Goal: Information Seeking & Learning: Check status

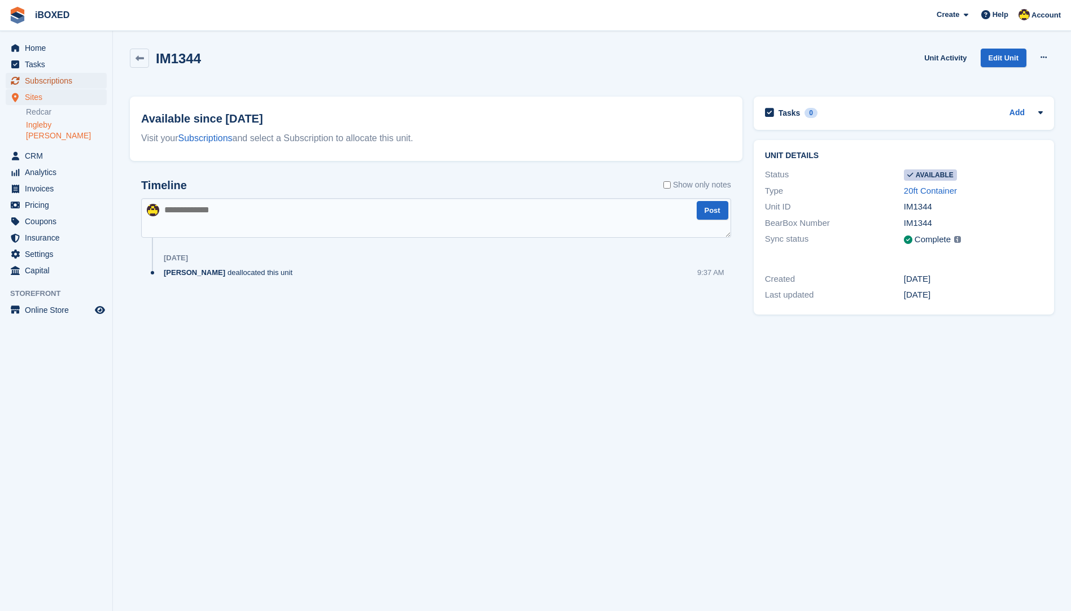
click at [38, 81] on span "Subscriptions" at bounding box center [59, 81] width 68 height 16
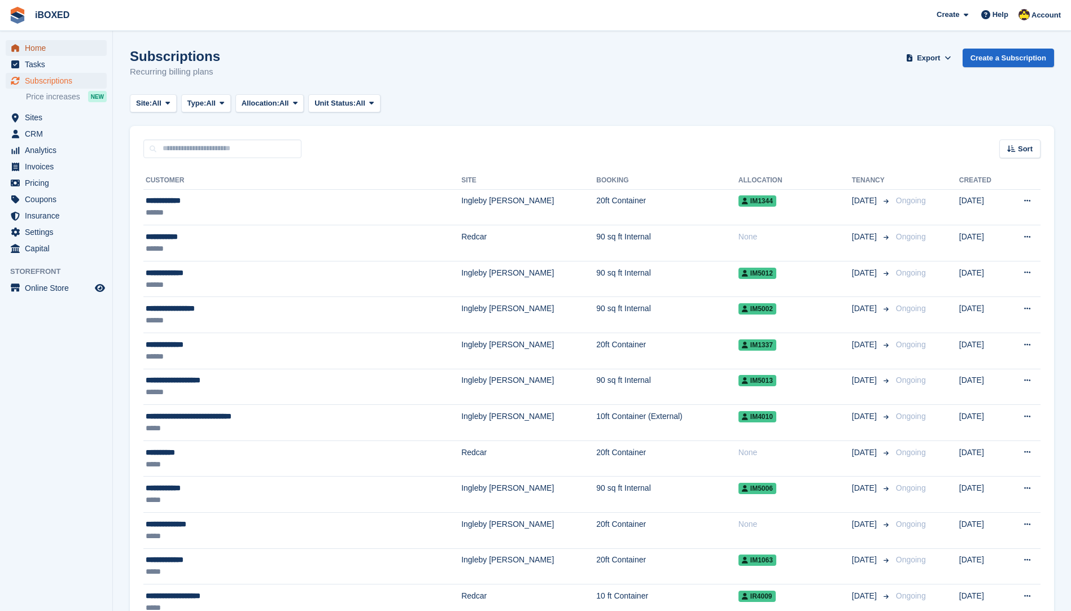
click at [45, 45] on span "Home" at bounding box center [59, 48] width 68 height 16
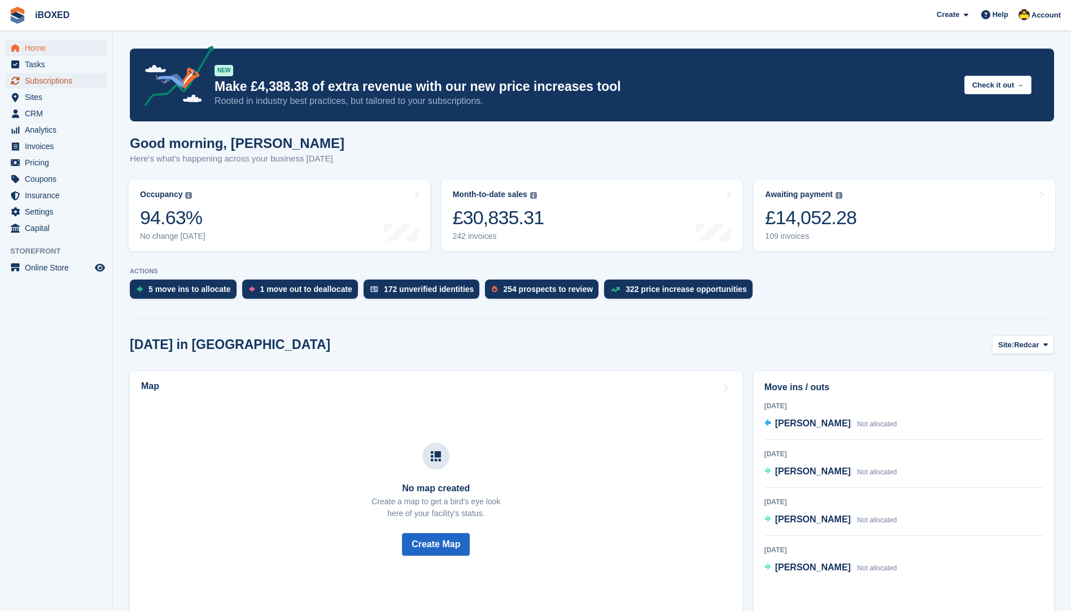
click at [57, 80] on span "Subscriptions" at bounding box center [59, 81] width 68 height 16
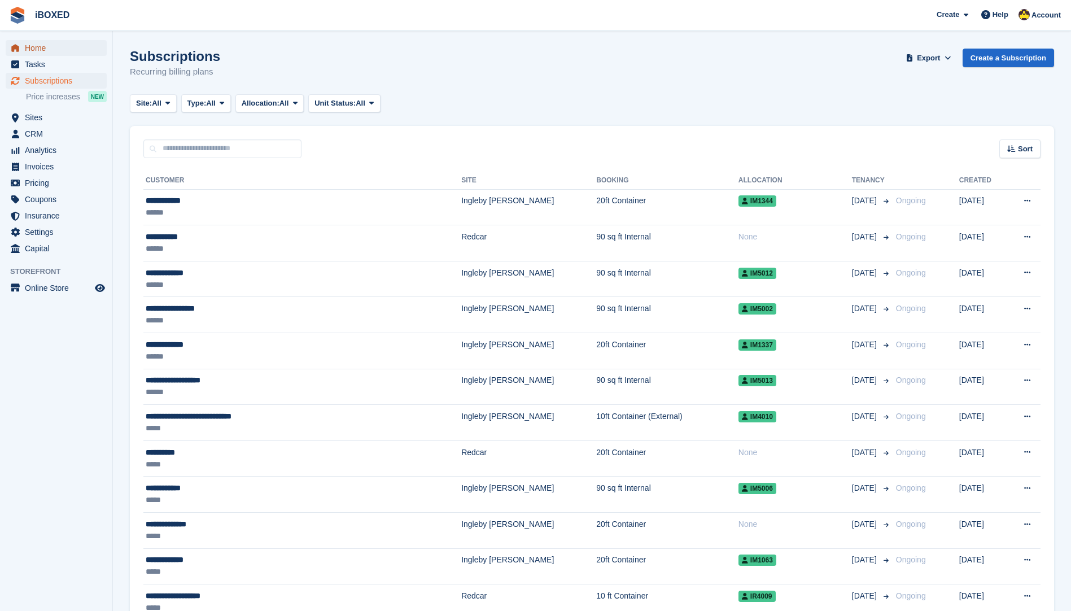
click at [70, 53] on span "Home" at bounding box center [59, 48] width 68 height 16
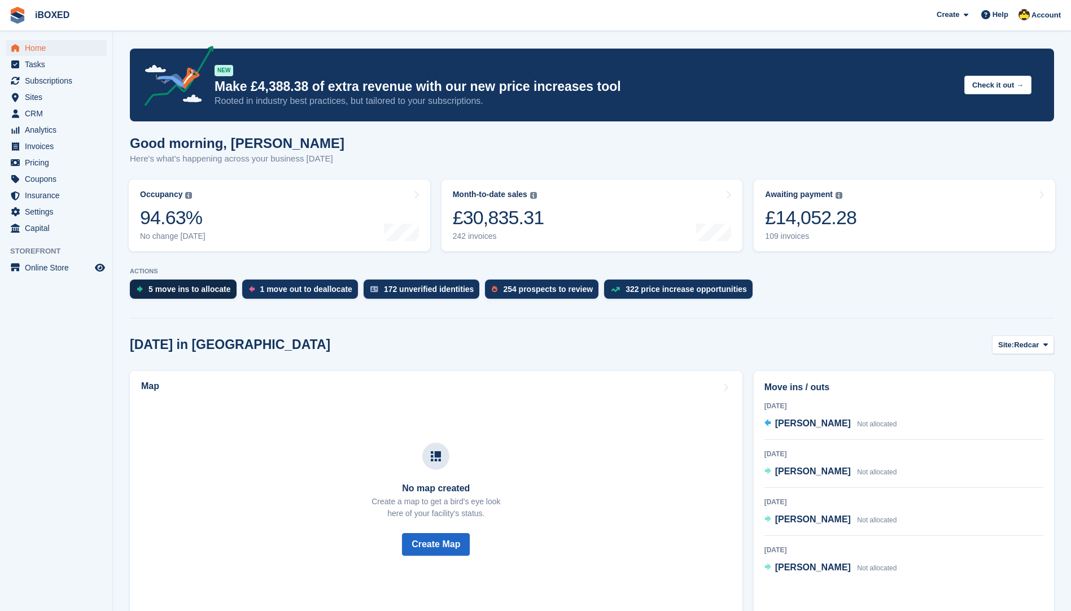
click at [189, 283] on div "5 move ins to allocate" at bounding box center [183, 289] width 107 height 19
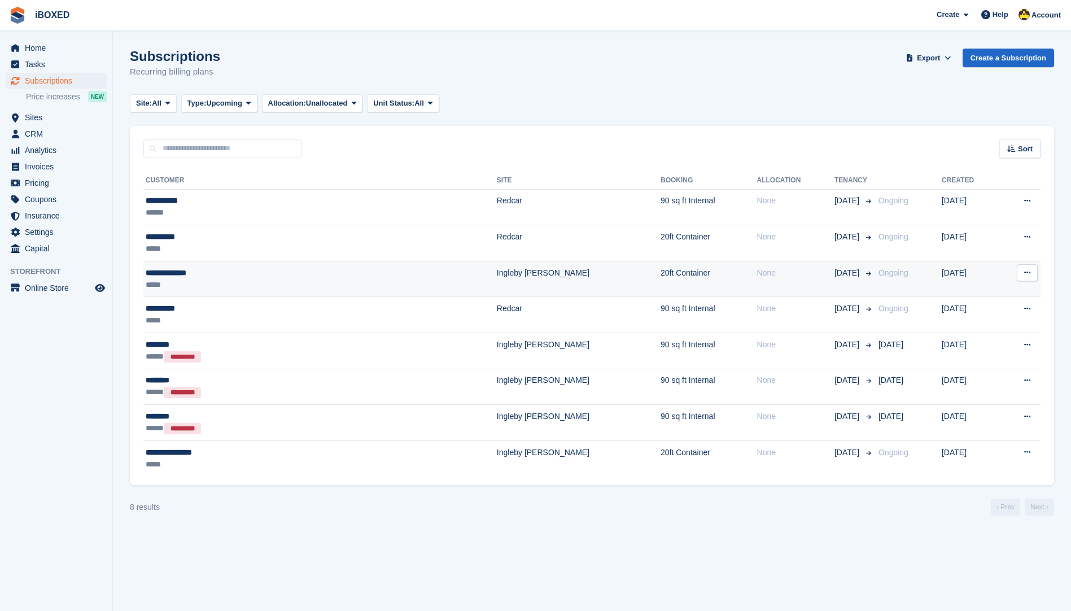
click at [222, 274] on div "**********" at bounding box center [245, 273] width 198 height 12
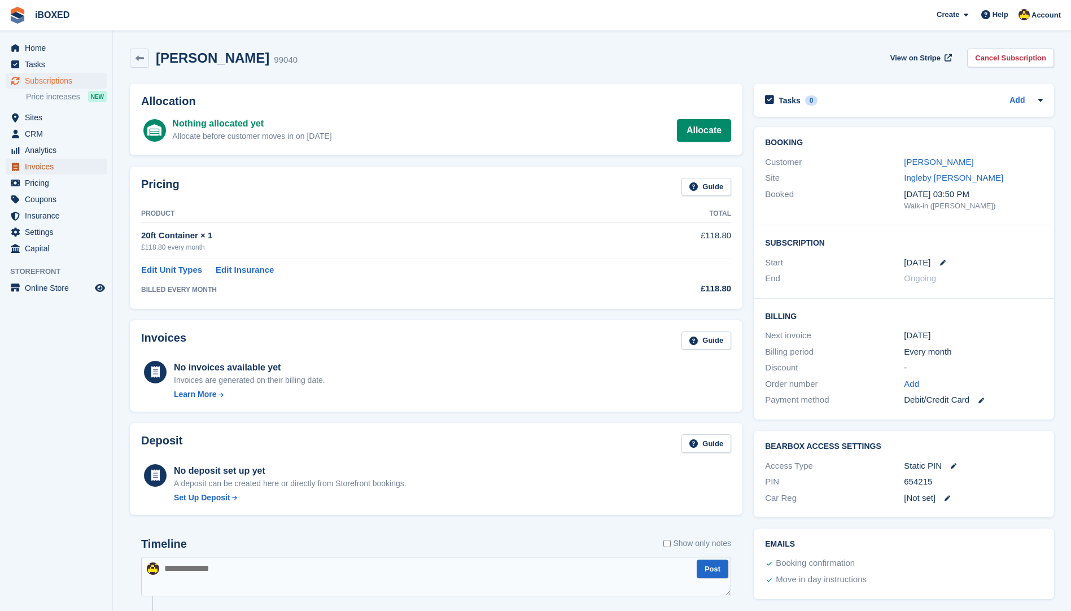
click at [69, 165] on span "Invoices" at bounding box center [59, 167] width 68 height 16
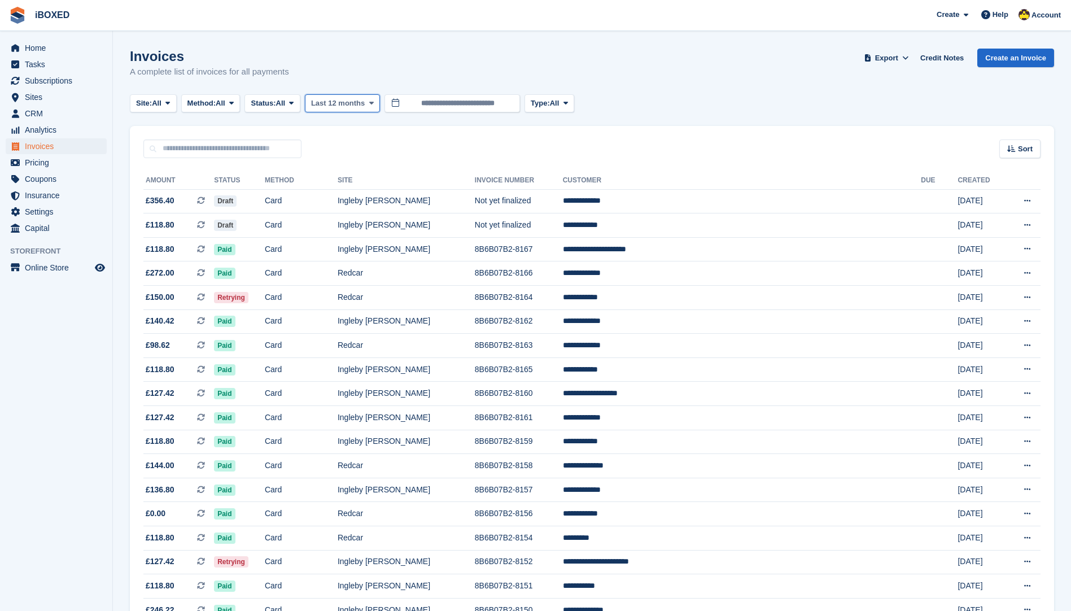
click at [370, 107] on span at bounding box center [371, 103] width 9 height 9
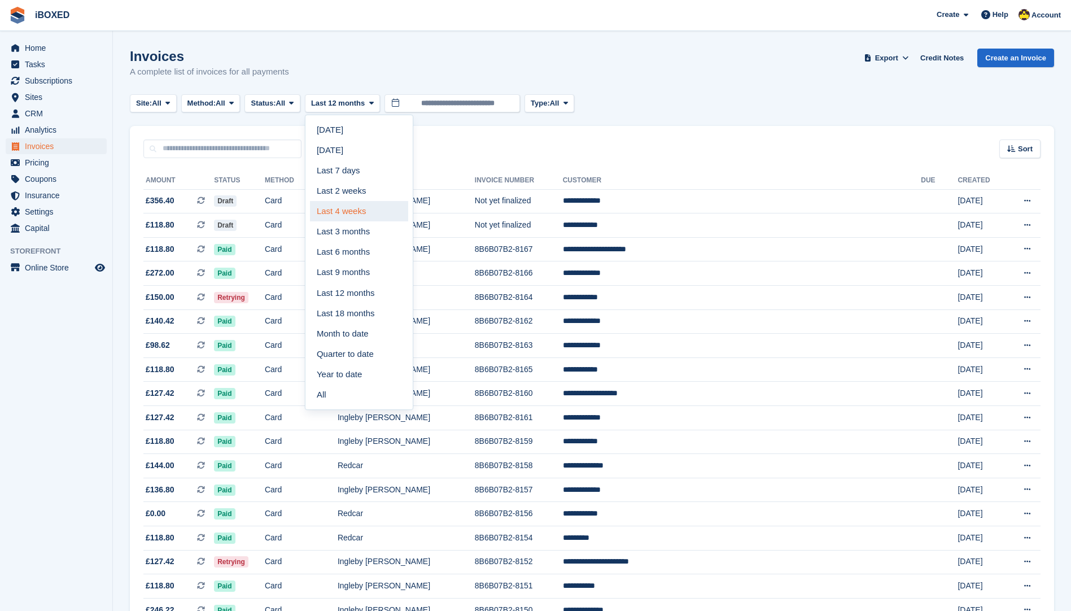
click at [373, 205] on link "Last 4 weeks" at bounding box center [359, 211] width 98 height 20
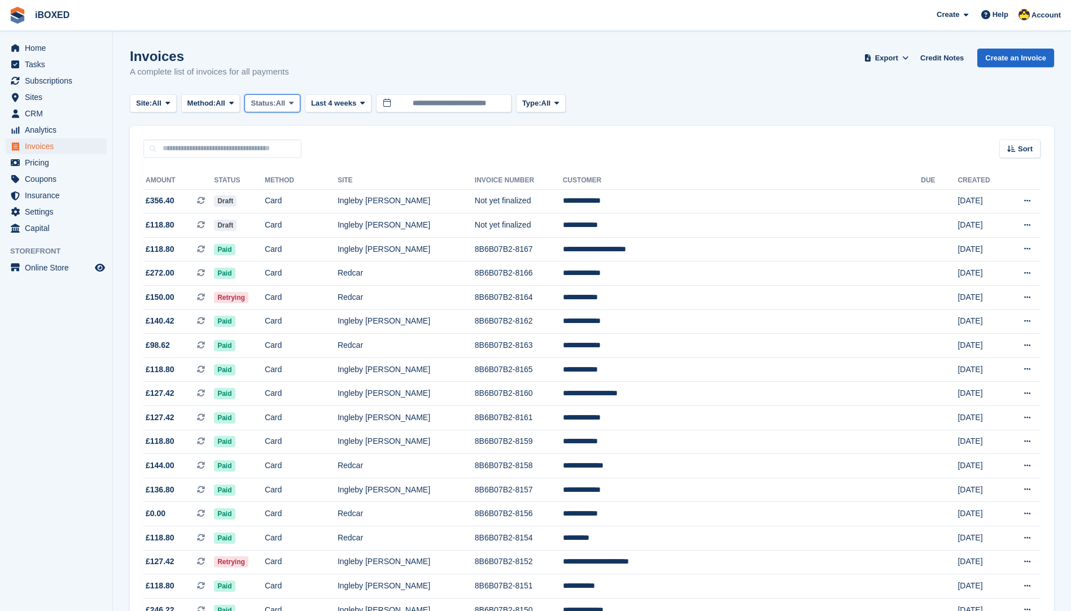
click at [283, 104] on span "All" at bounding box center [281, 103] width 10 height 11
click at [295, 151] on link "Paid" at bounding box center [299, 150] width 98 height 20
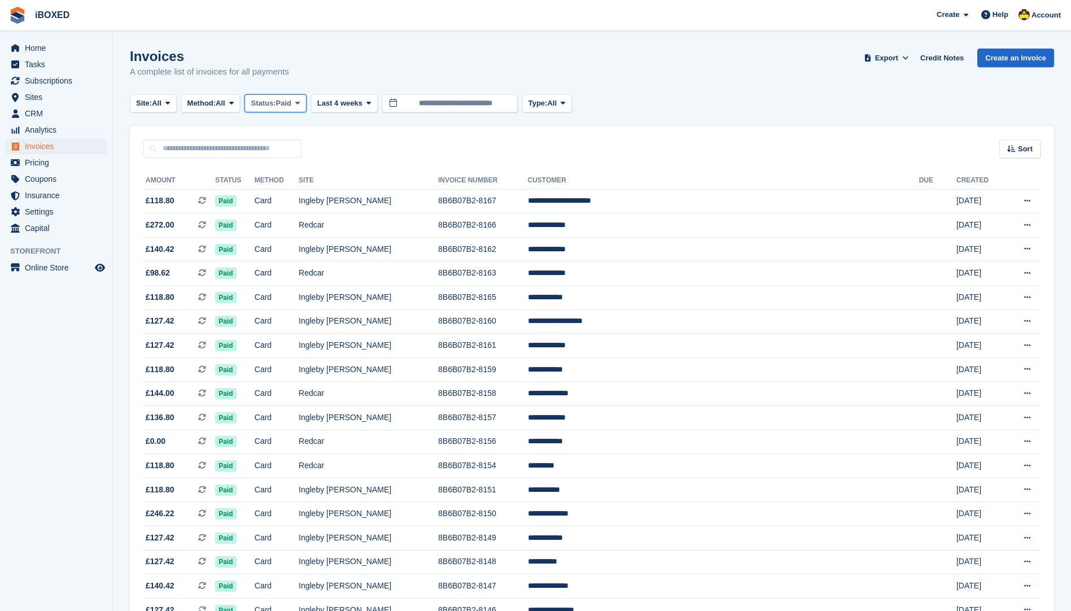
click at [288, 102] on span "Paid" at bounding box center [283, 103] width 15 height 11
click at [293, 183] on link "Open" at bounding box center [299, 191] width 98 height 20
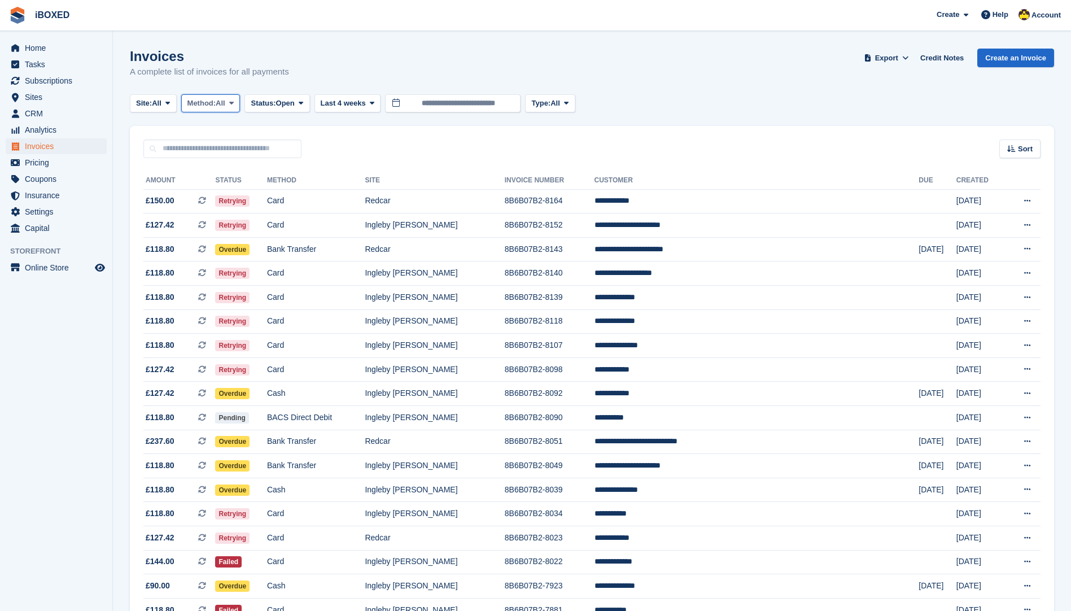
click at [225, 104] on span "All" at bounding box center [221, 103] width 10 height 11
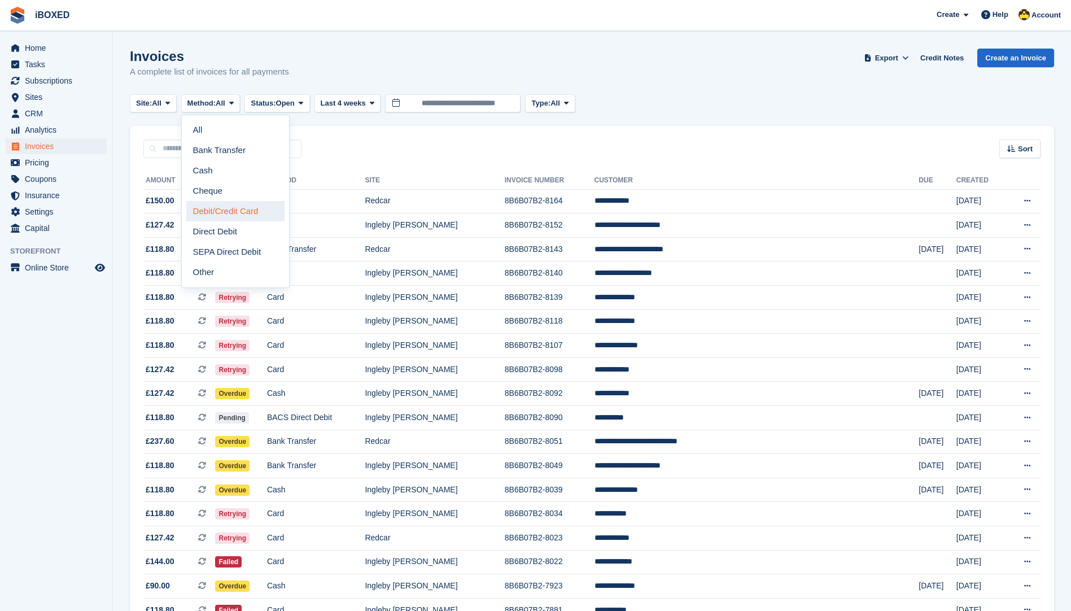
click at [265, 206] on link "Debit/Credit Card" at bounding box center [235, 211] width 98 height 20
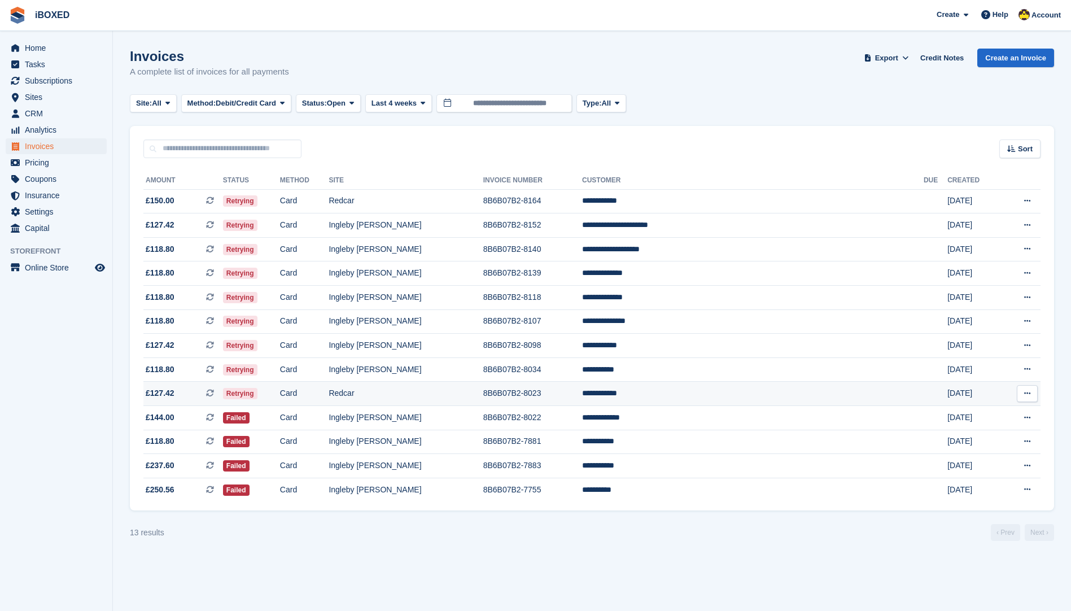
click at [787, 391] on td "**********" at bounding box center [753, 394] width 342 height 24
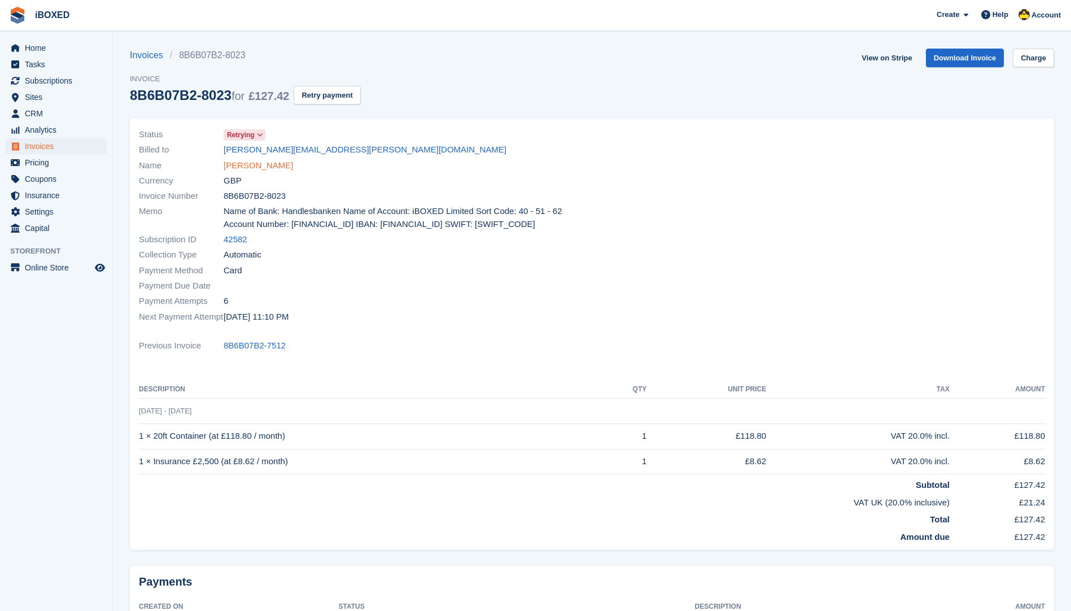
click at [262, 171] on link "[PERSON_NAME]" at bounding box center [258, 165] width 69 height 13
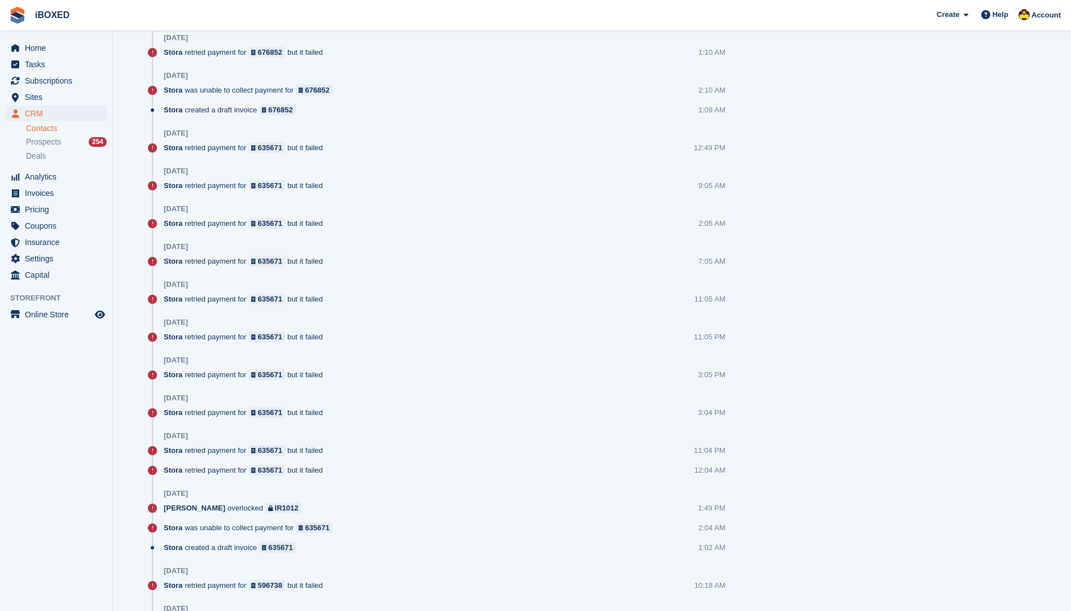
scroll to position [847, 0]
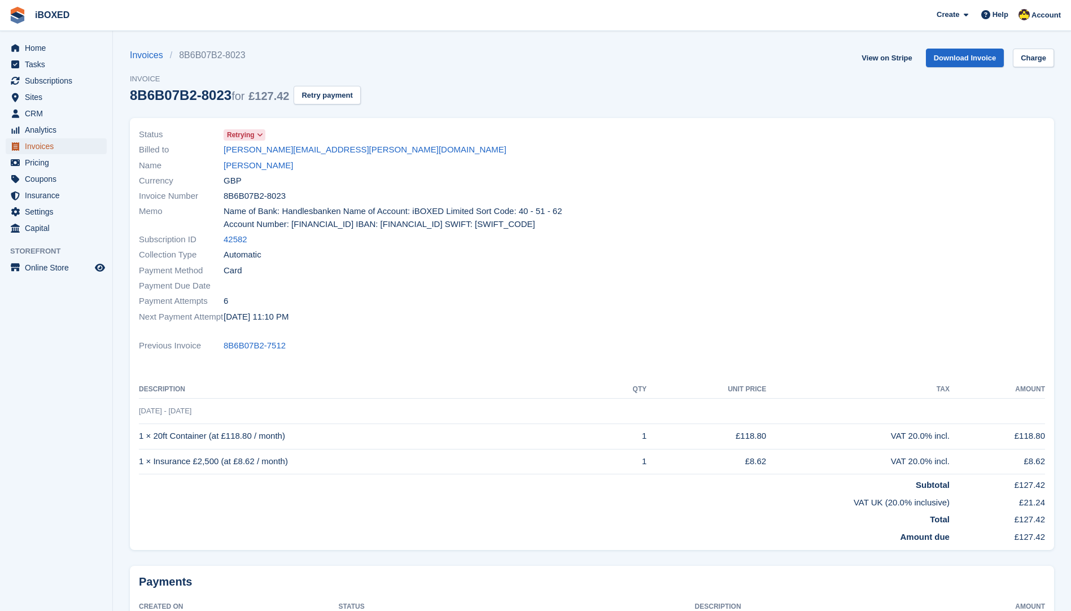
click at [37, 141] on span "Invoices" at bounding box center [59, 146] width 68 height 16
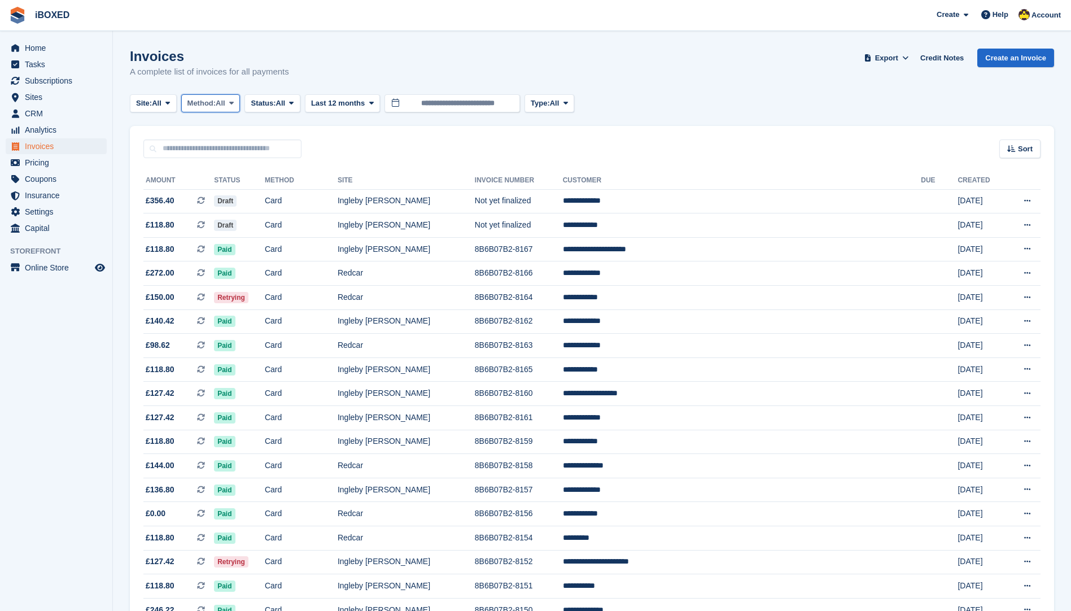
click at [219, 110] on button "Method: All" at bounding box center [210, 103] width 59 height 19
click at [239, 209] on link "Debit/Credit Card" at bounding box center [235, 211] width 98 height 20
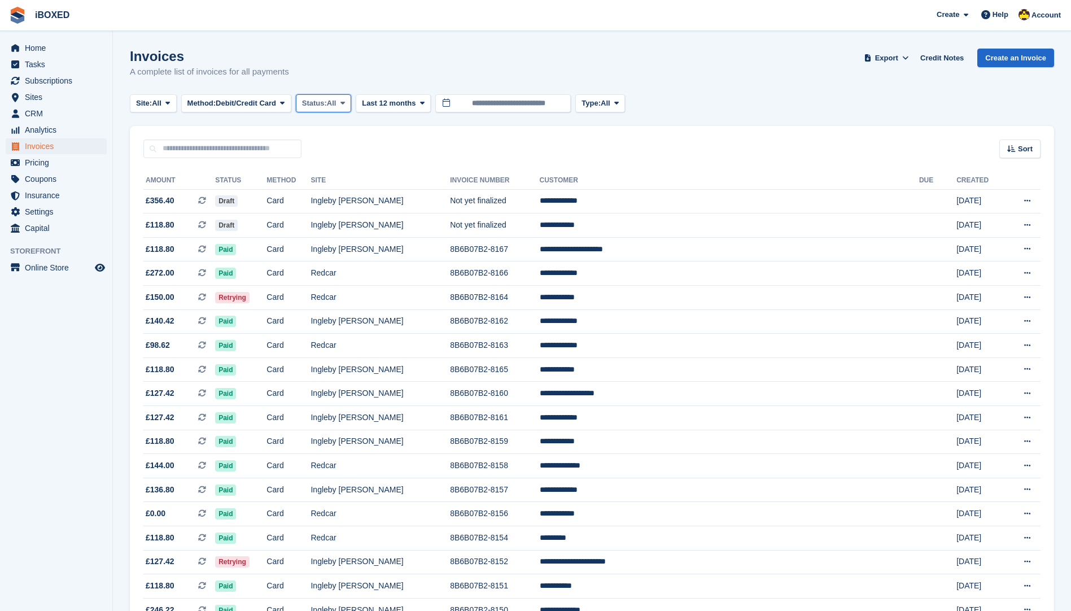
click at [349, 109] on button "Status: All" at bounding box center [323, 103] width 55 height 19
click at [367, 195] on link "Open" at bounding box center [350, 191] width 98 height 20
